Goal: Navigation & Orientation: Find specific page/section

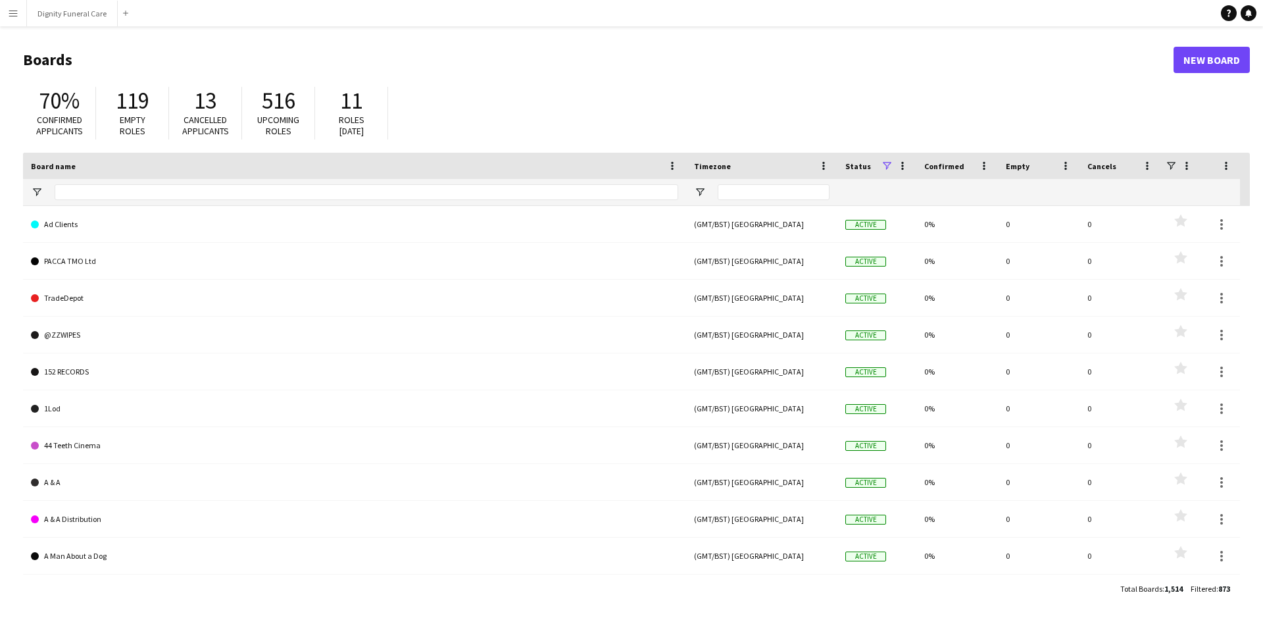
click at [26, 17] on button "Menu" at bounding box center [13, 13] width 26 height 26
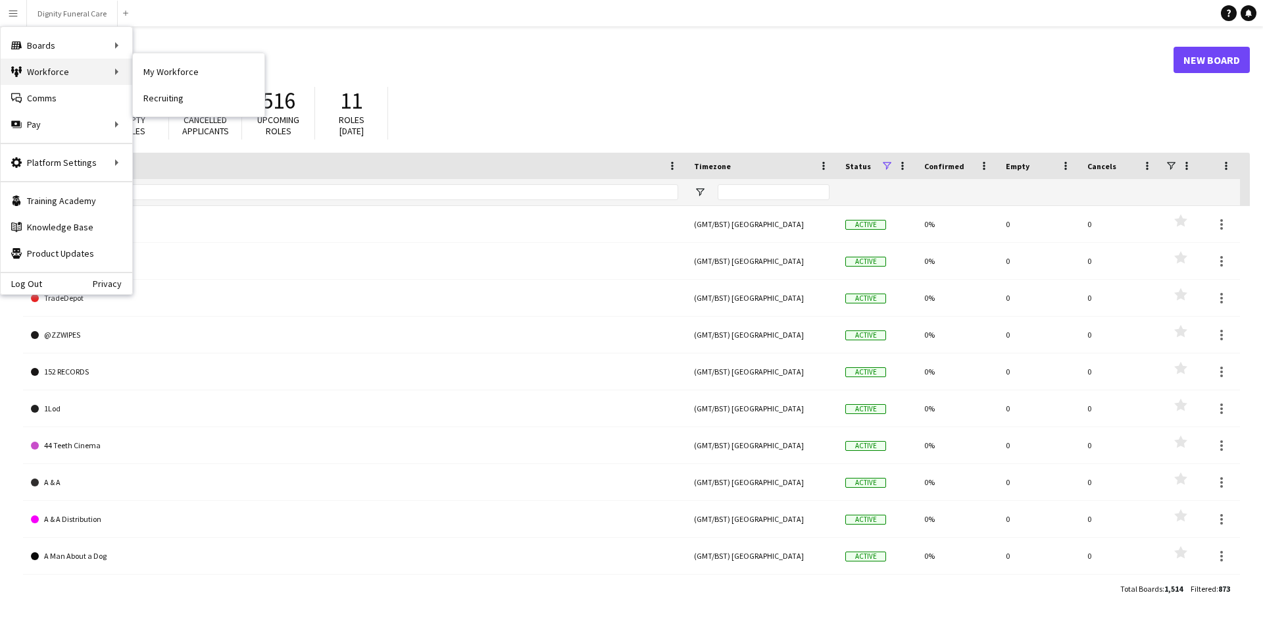
click at [51, 73] on div "Workforce Workforce" at bounding box center [67, 72] width 132 height 26
click at [28, 72] on div "Workforce Workforce" at bounding box center [67, 72] width 132 height 26
click at [356, 12] on app-navbar "Menu Boards Boards Boards All jobs Status Workforce Workforce My Workforce Recr…" at bounding box center [631, 13] width 1263 height 26
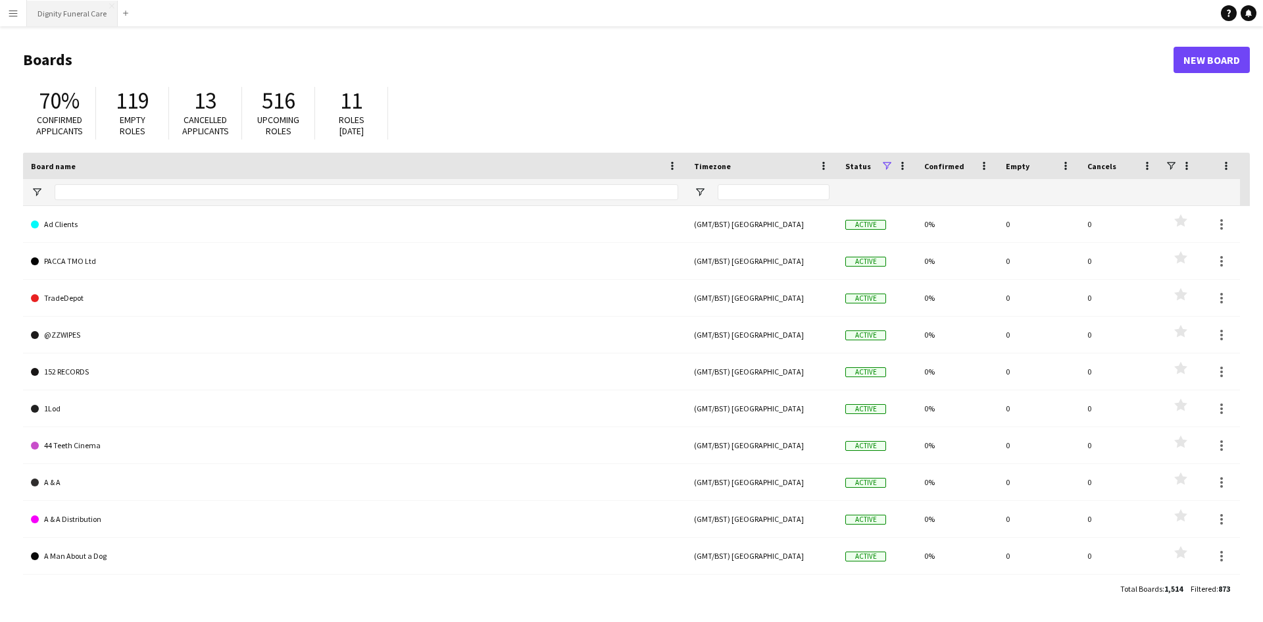
click at [30, 14] on button "Dignity Funeral Care Close" at bounding box center [72, 14] width 91 height 26
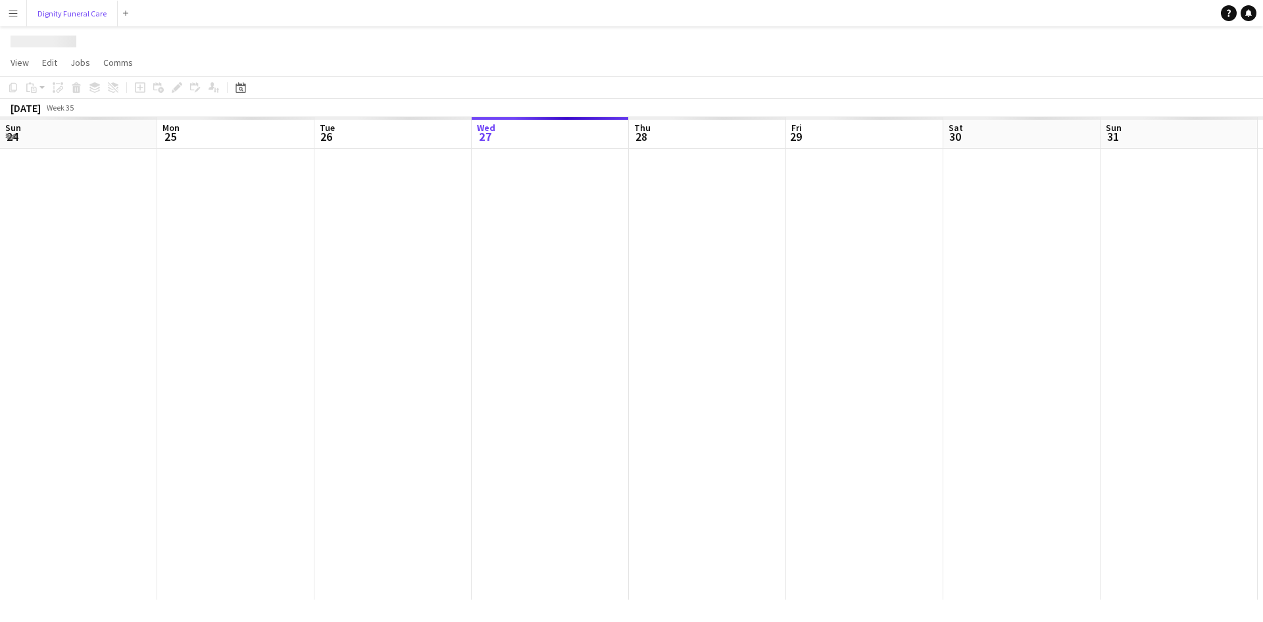
scroll to position [0, 314]
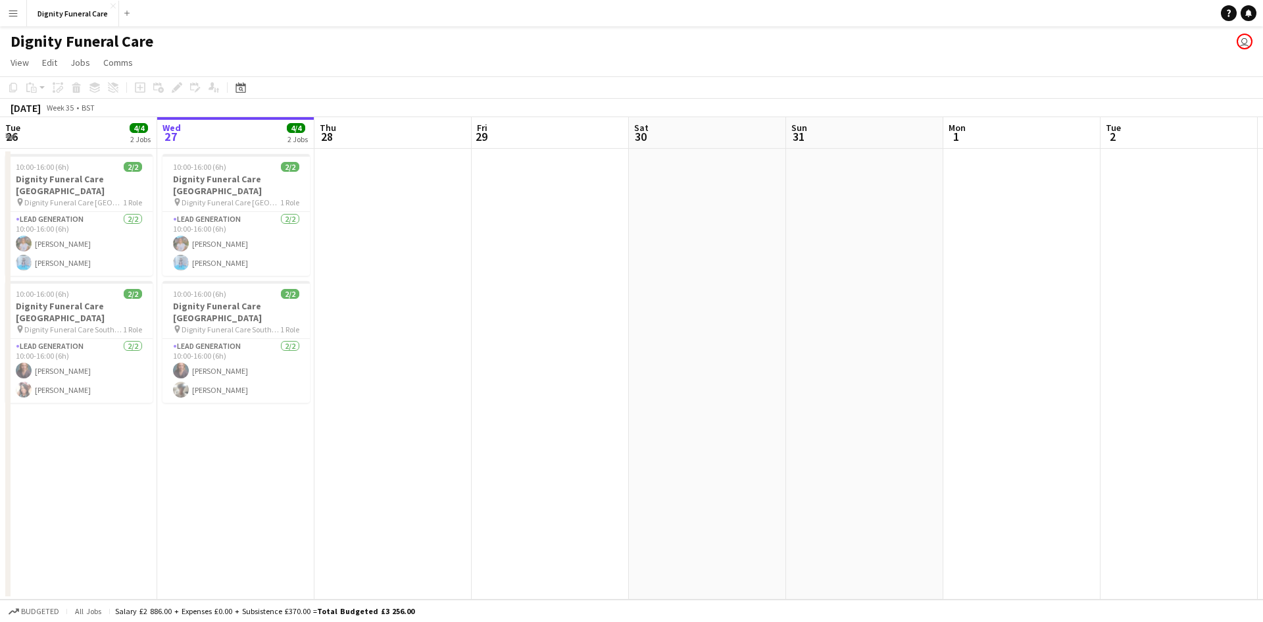
click at [11, 14] on app-icon "Menu" at bounding box center [13, 13] width 11 height 11
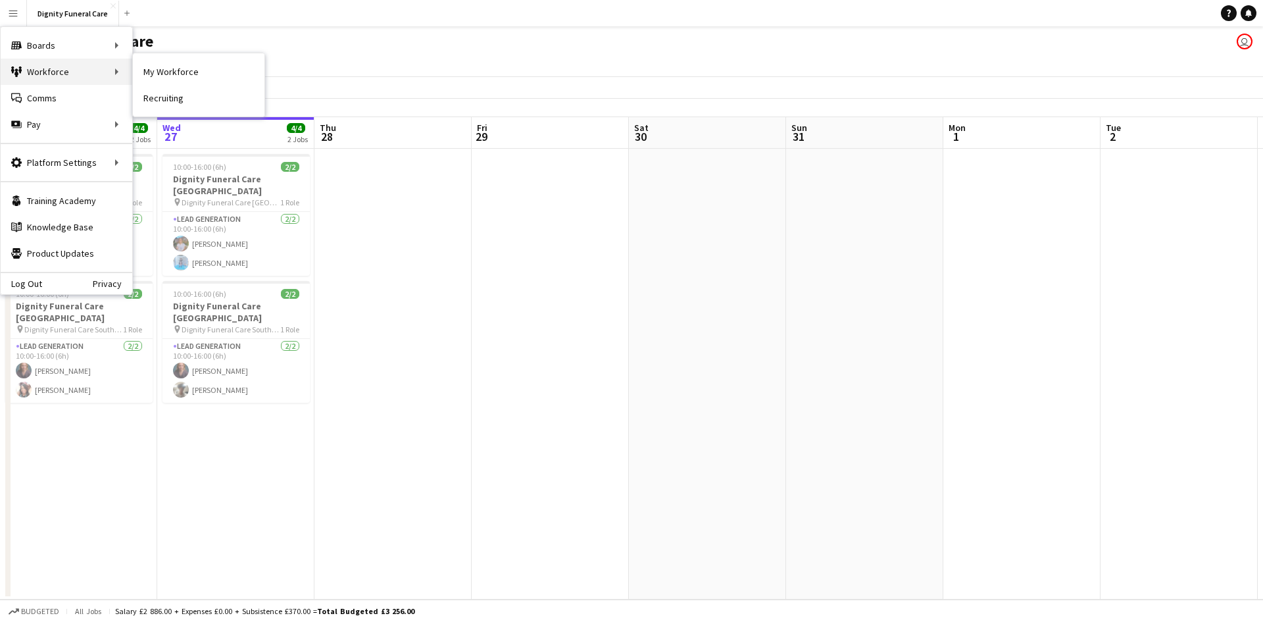
click at [54, 78] on div "Workforce Workforce" at bounding box center [67, 72] width 132 height 26
click at [34, 73] on div "Workforce Workforce" at bounding box center [67, 72] width 132 height 26
click at [70, 74] on div "Workforce Workforce" at bounding box center [67, 72] width 132 height 26
click at [158, 67] on link "My Workforce" at bounding box center [199, 72] width 132 height 26
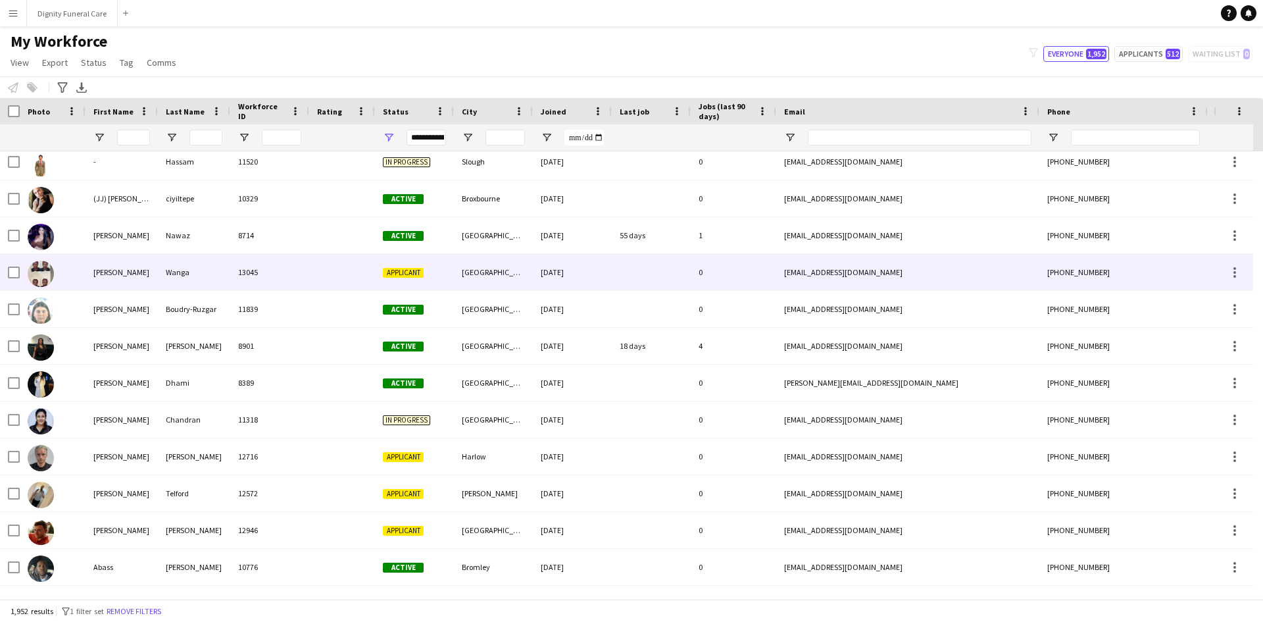
scroll to position [83, 0]
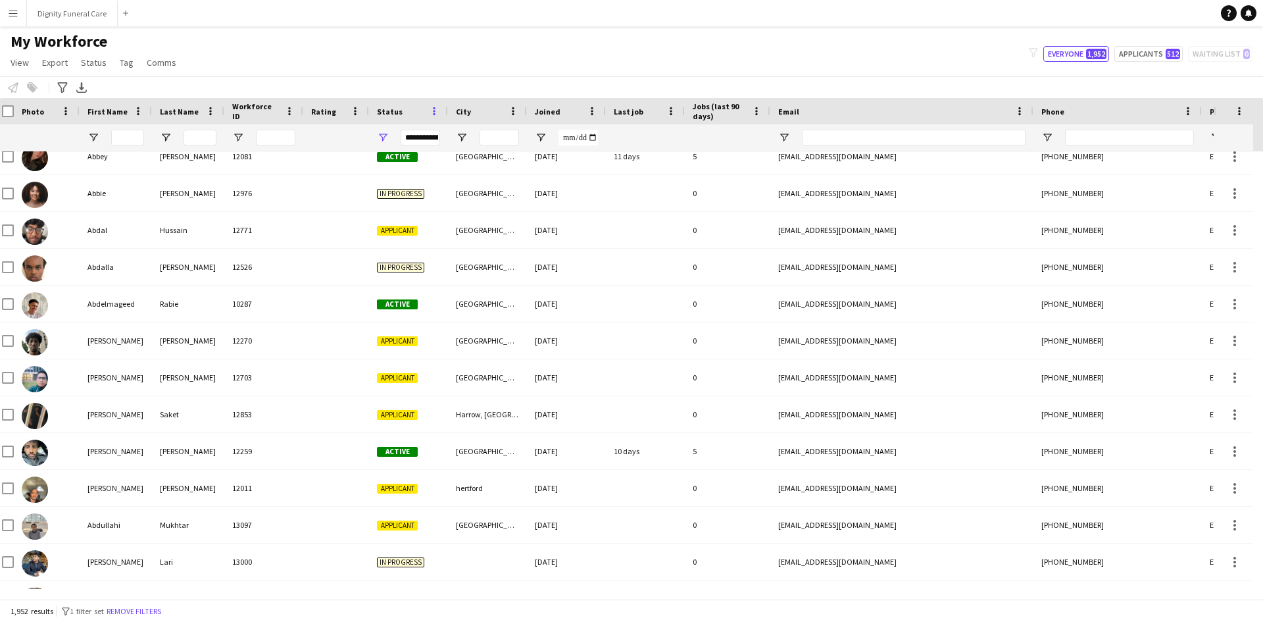
click at [433, 107] on span at bounding box center [434, 111] width 12 height 12
click at [434, 61] on div "My Workforce View Views Default view New view Update view Delete view Edit name…" at bounding box center [631, 54] width 1263 height 45
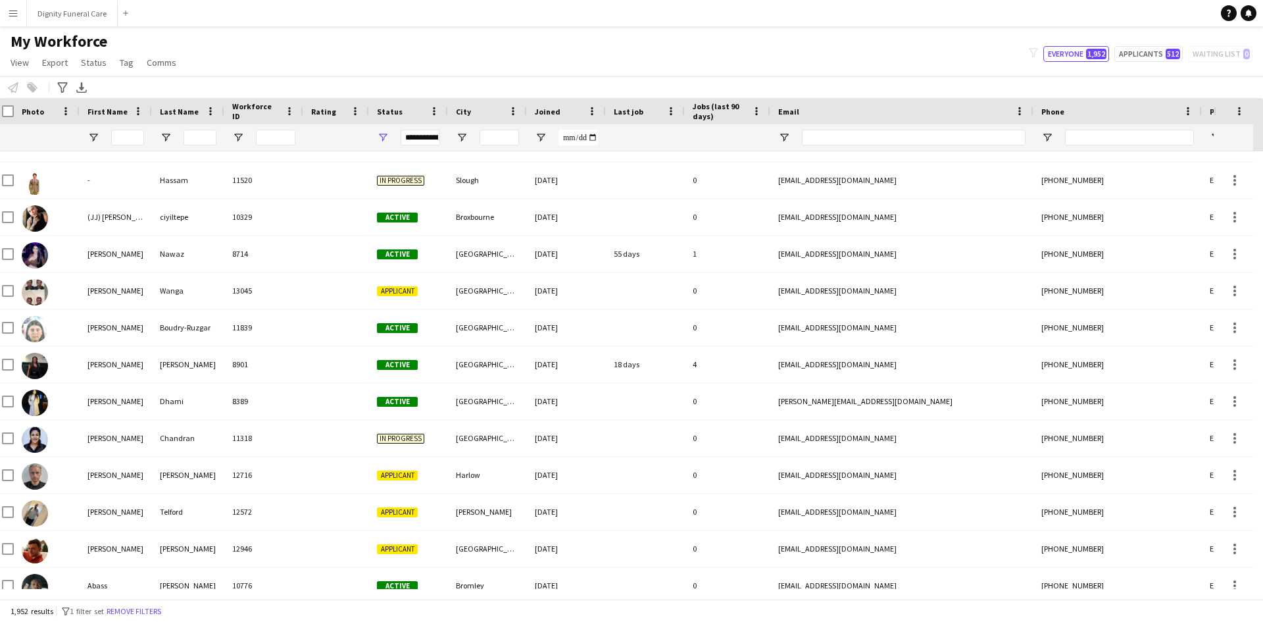
click at [410, 117] on div "Status" at bounding box center [400, 111] width 47 height 20
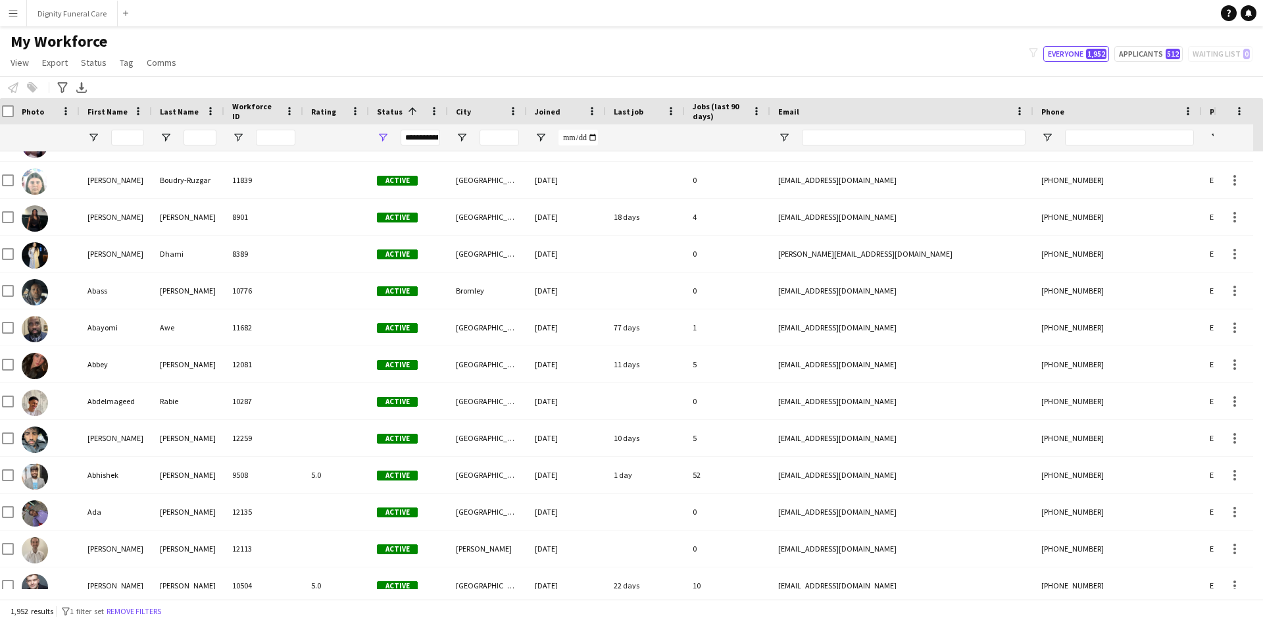
click at [395, 113] on span "Status" at bounding box center [390, 112] width 26 height 10
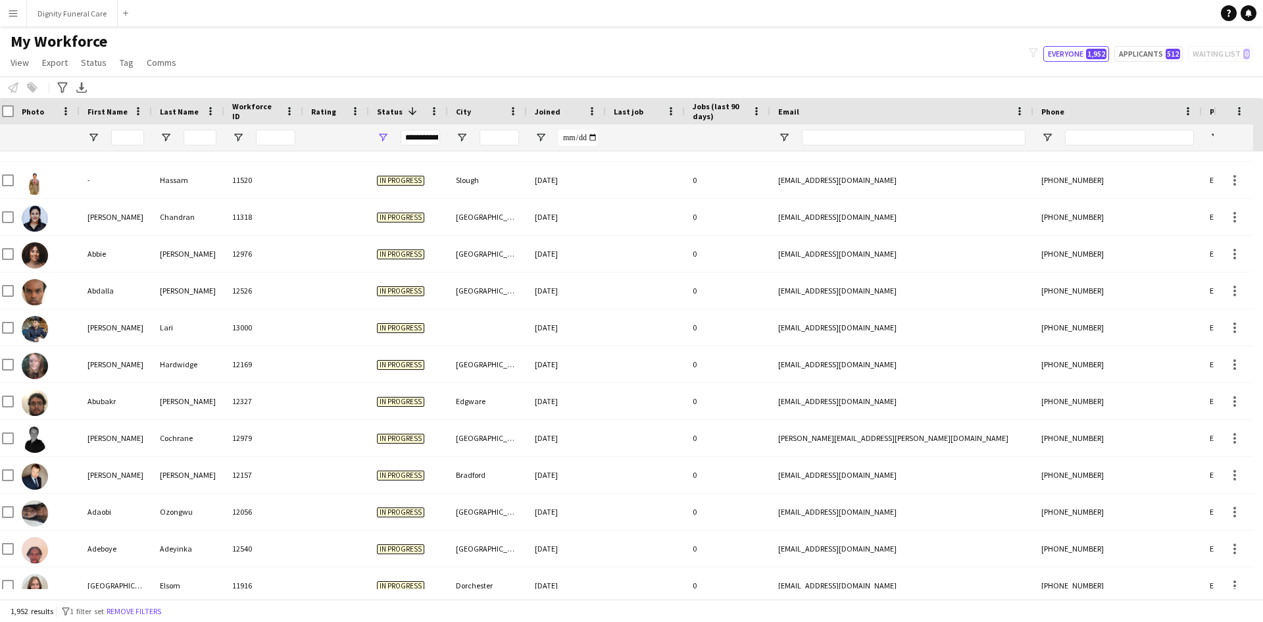
click at [12, 18] on button "Menu" at bounding box center [13, 13] width 26 height 26
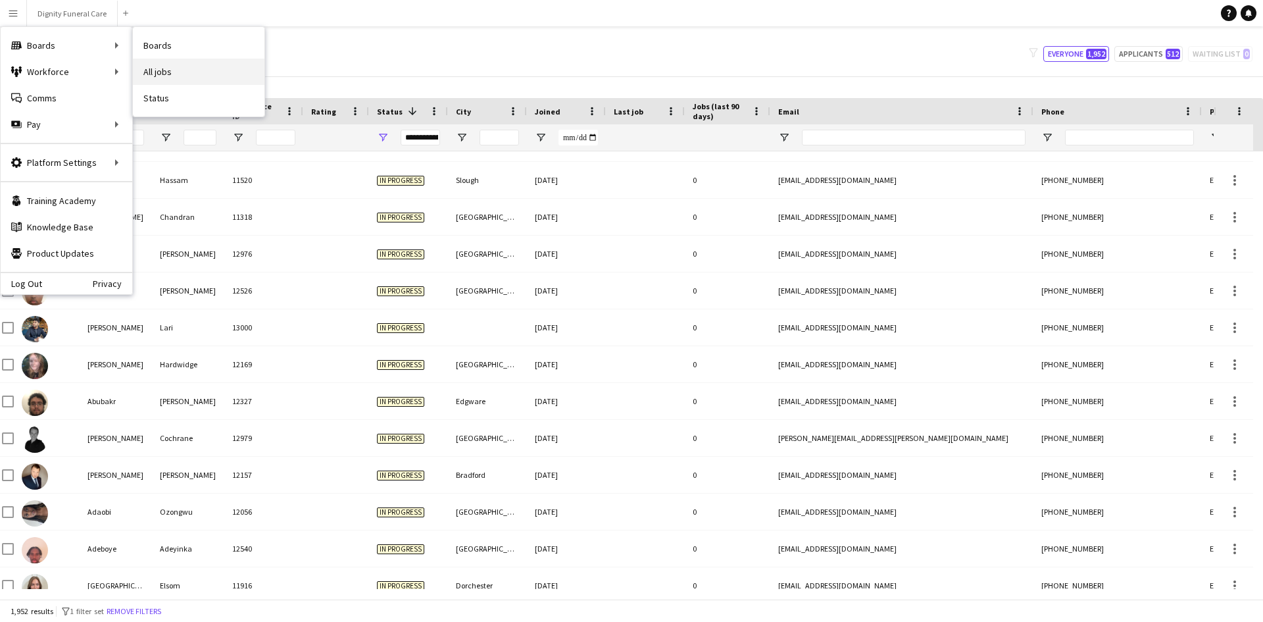
click at [172, 70] on link "All jobs" at bounding box center [199, 72] width 132 height 26
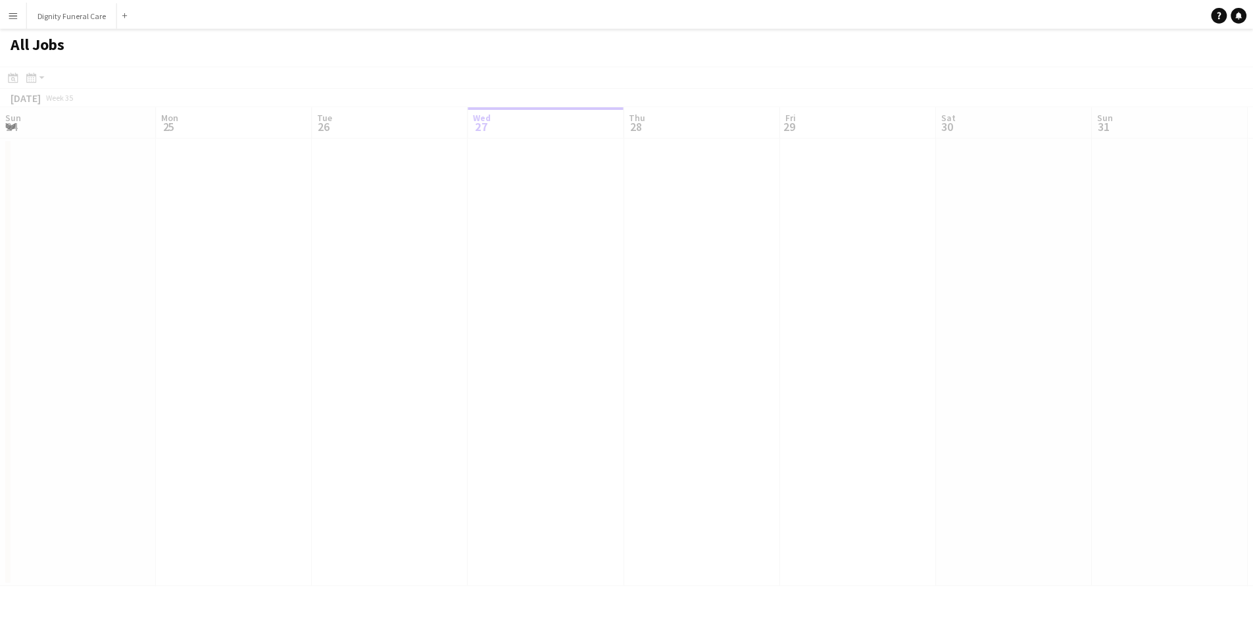
scroll to position [0, 314]
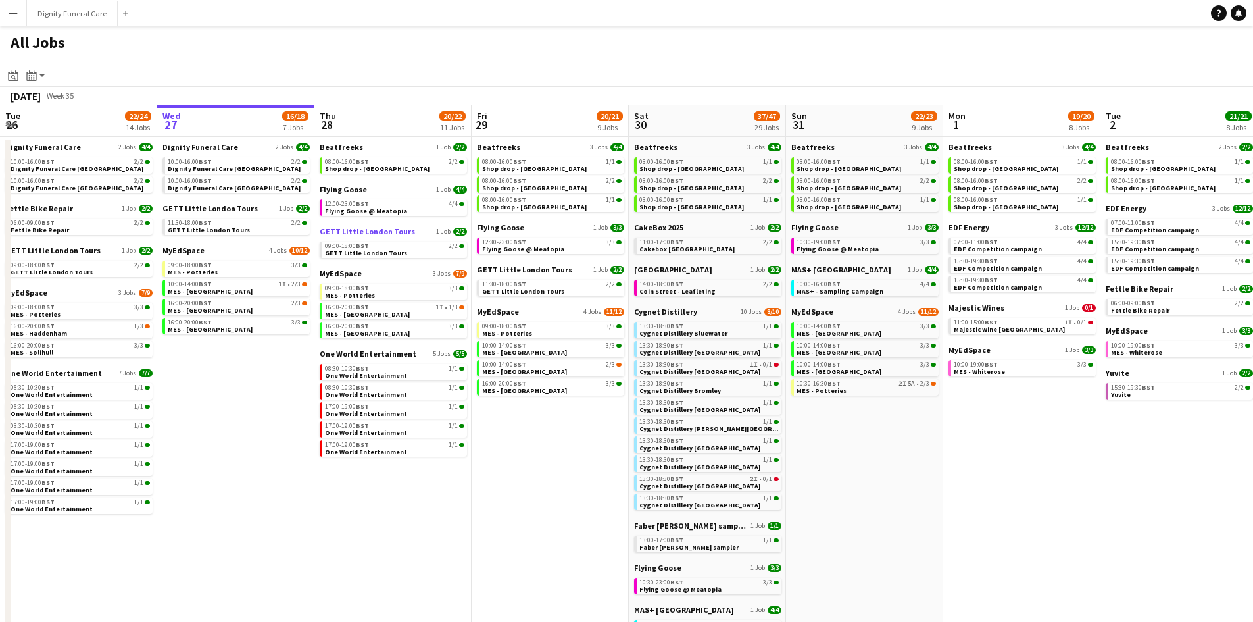
click at [357, 230] on span "GETT Little London Tours" at bounding box center [367, 231] width 95 height 10
